Goal: Check status: Check status

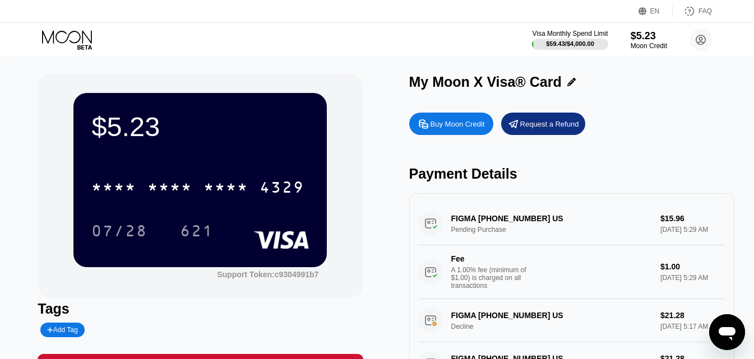
click at [160, 48] on div "Visa Monthly Spend Limit $59.43 / $4,000.00 $5.23 Moon Credit [EMAIL_ADDRESS][D…" at bounding box center [377, 40] width 754 height 34
click at [70, 30] on icon at bounding box center [68, 40] width 52 height 20
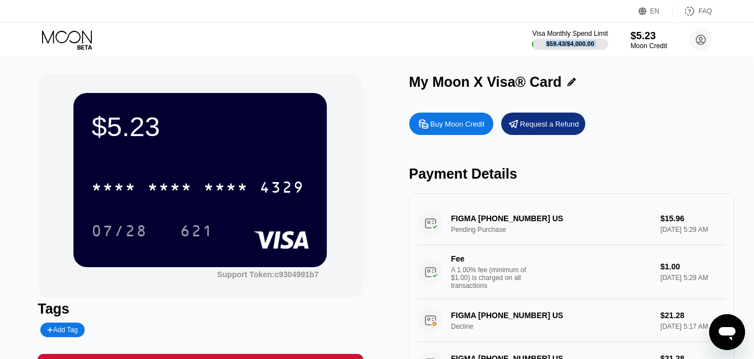
click at [70, 30] on icon at bounding box center [68, 40] width 52 height 20
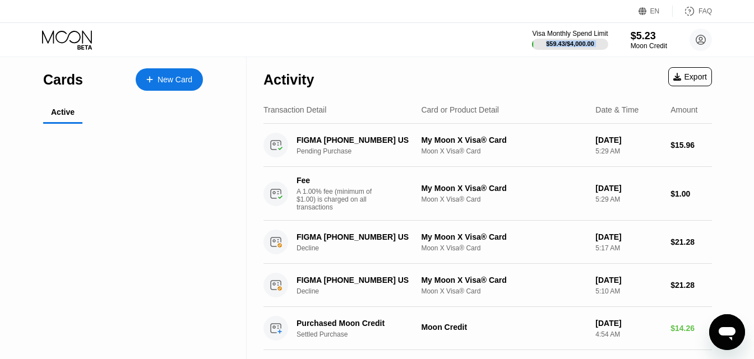
click at [70, 30] on icon at bounding box center [68, 40] width 52 height 20
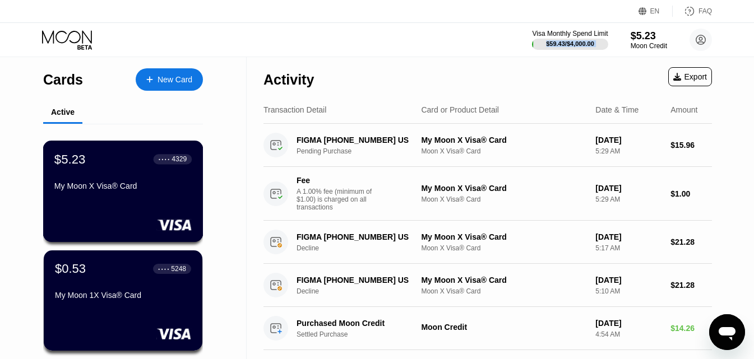
click at [149, 166] on div "$5.23 ● ● ● ● 4329" at bounding box center [122, 159] width 137 height 15
